Goal: Task Accomplishment & Management: Complete application form

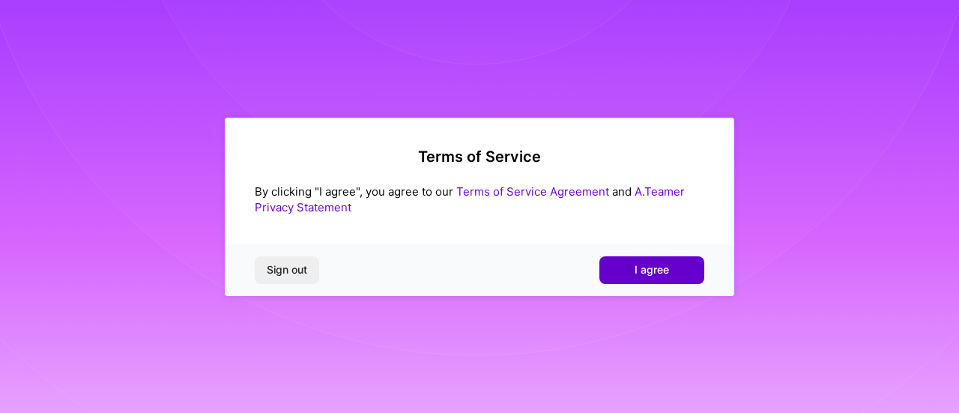
click at [680, 276] on button "I agree" at bounding box center [651, 269] width 105 height 27
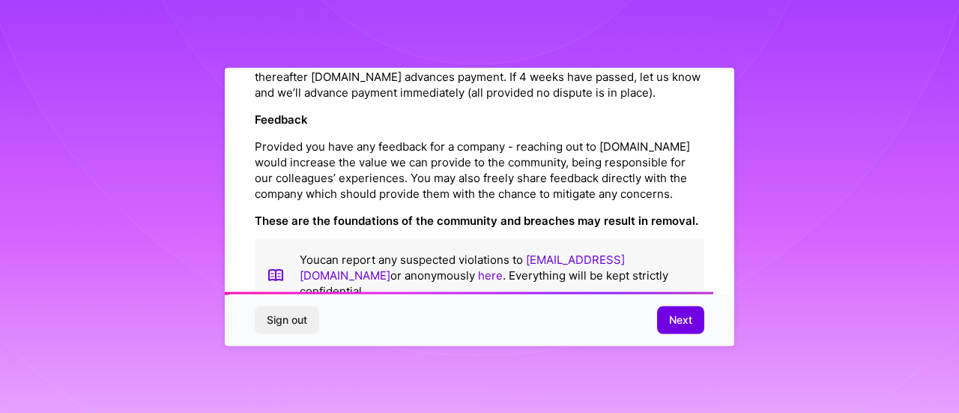
scroll to position [1845, 0]
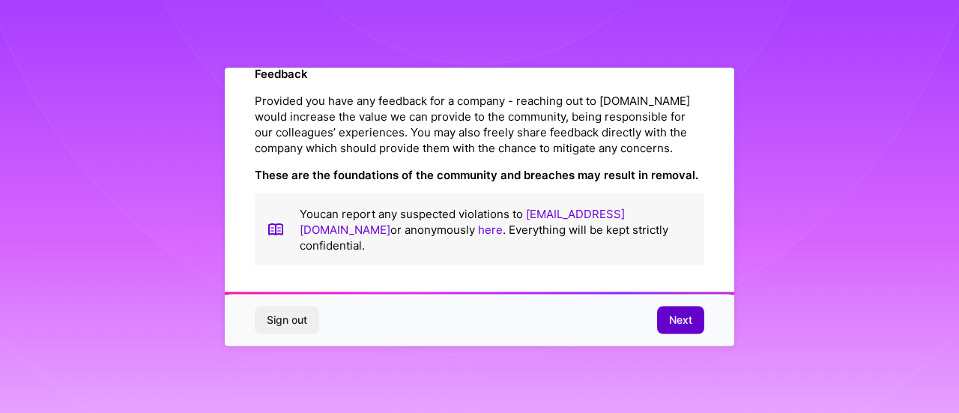
click at [678, 324] on span "Next" at bounding box center [680, 319] width 23 height 15
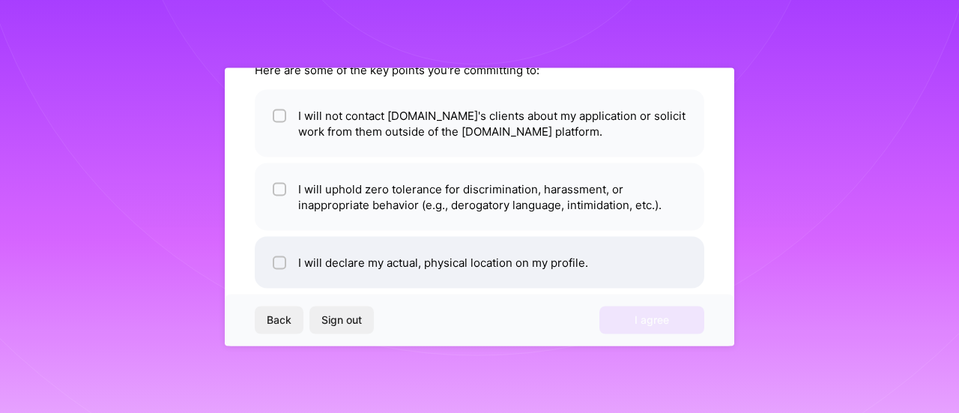
scroll to position [126, 0]
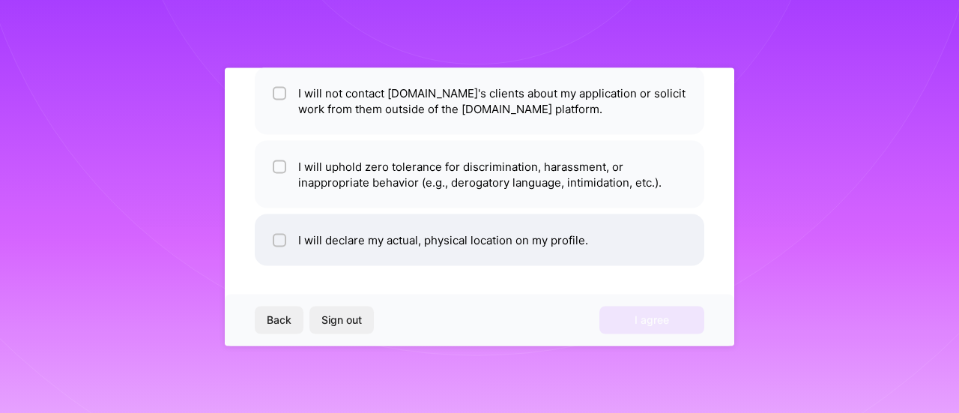
click at [280, 242] on input "checkbox" at bounding box center [281, 240] width 10 height 10
checkbox input "true"
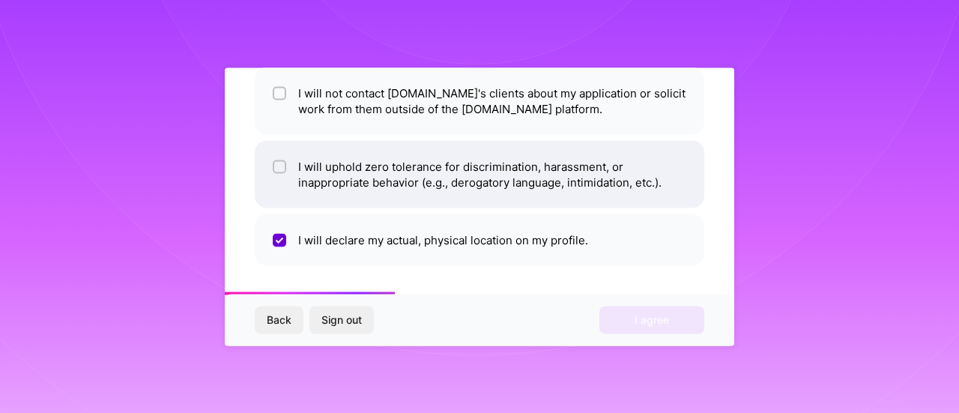
click at [281, 167] on input "checkbox" at bounding box center [281, 167] width 10 height 10
checkbox input "true"
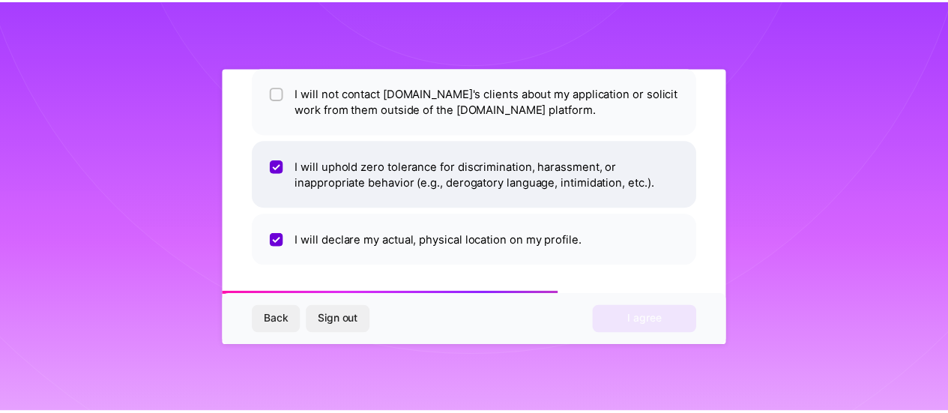
scroll to position [51, 0]
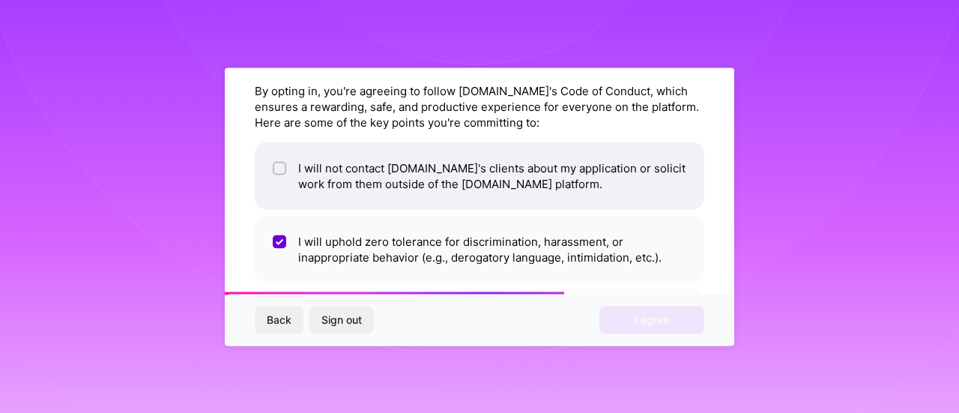
click at [280, 169] on input "checkbox" at bounding box center [281, 168] width 10 height 10
checkbox input "true"
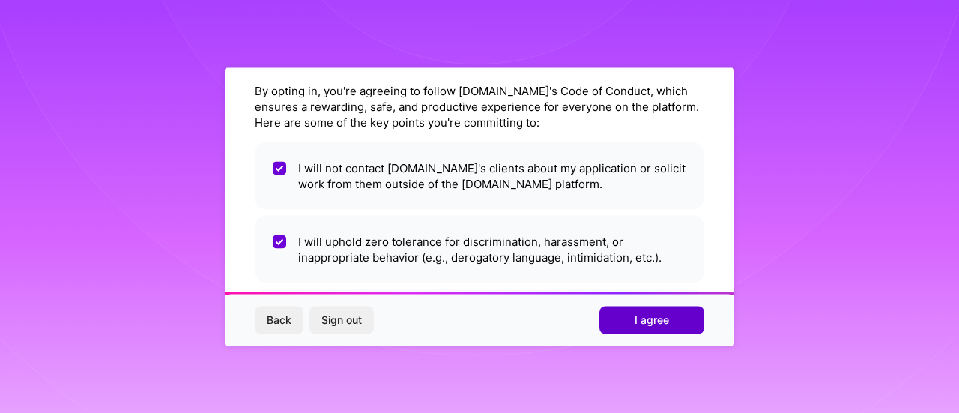
click at [626, 315] on button "I agree" at bounding box center [651, 319] width 105 height 27
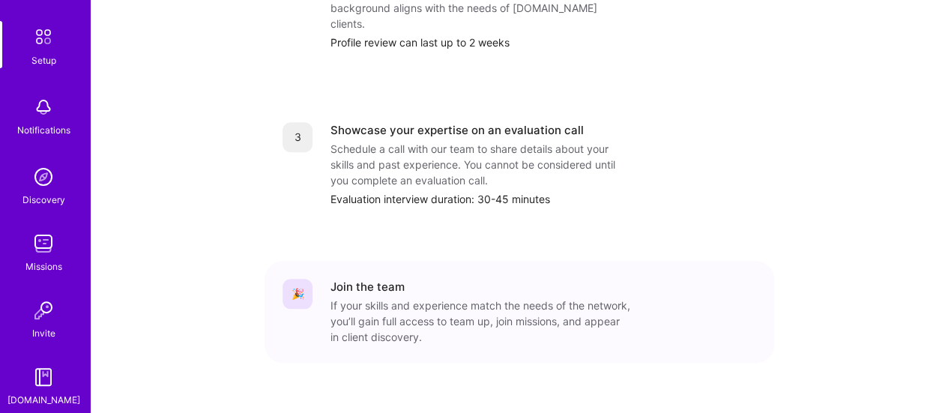
scroll to position [138, 0]
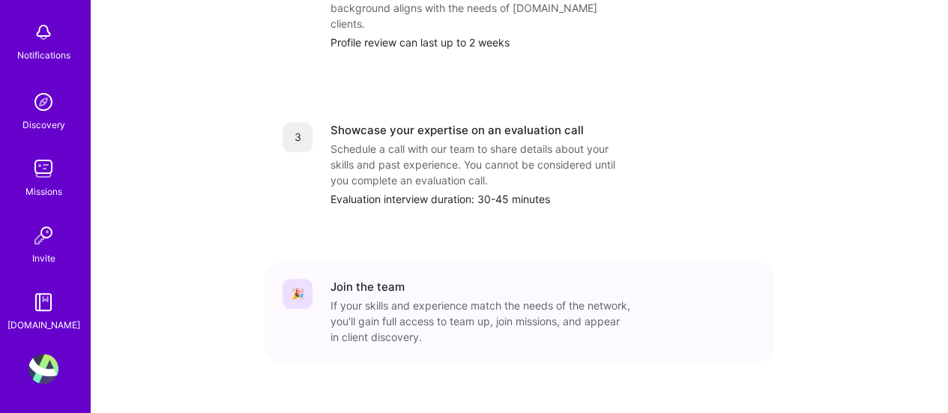
click at [42, 176] on img at bounding box center [43, 169] width 30 height 30
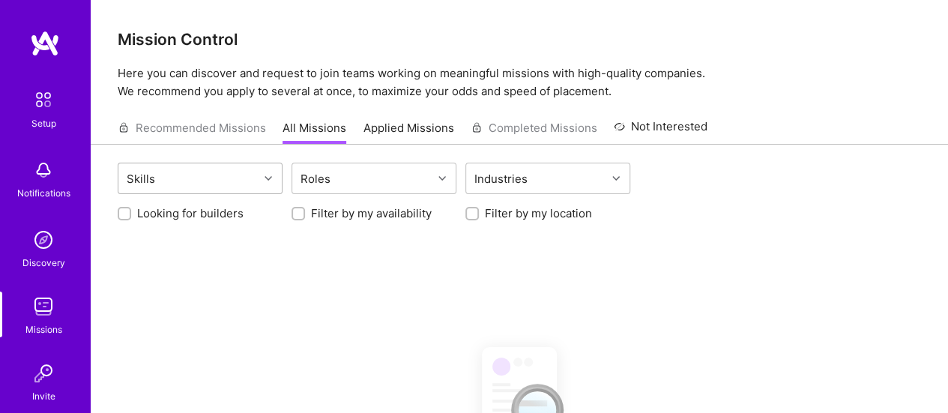
click at [223, 179] on div "Skills" at bounding box center [188, 178] width 140 height 30
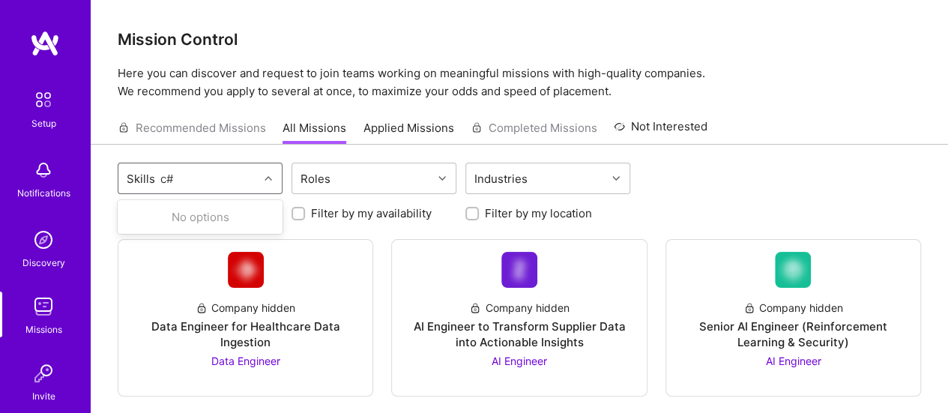
type input "c"
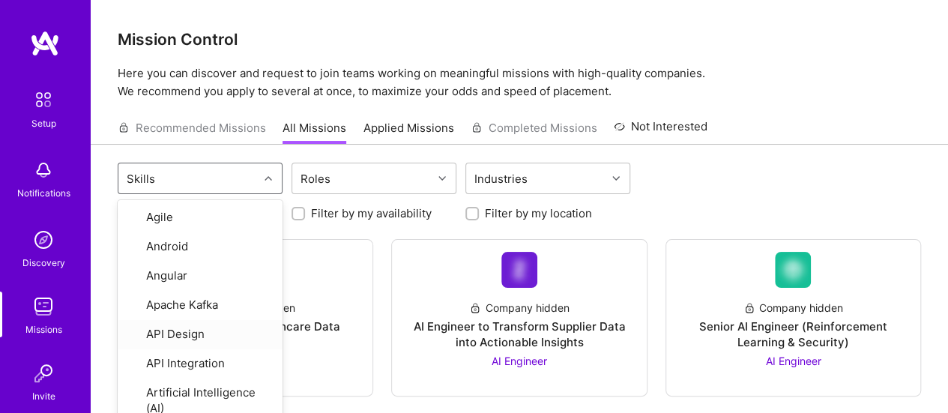
click at [771, 188] on div "option API Design focused, 5 of 72. 72 results available. Use Up and Down to ch…" at bounding box center [519, 180] width 803 height 35
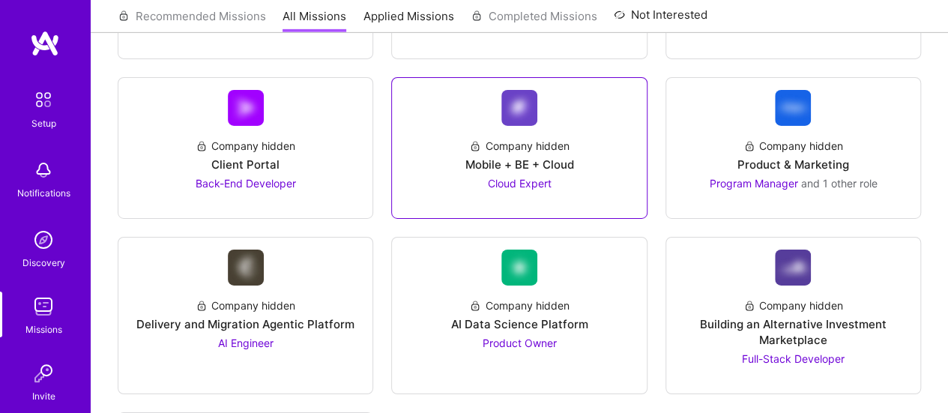
scroll to position [2609, 0]
